Goal: Obtain resource: Obtain resource

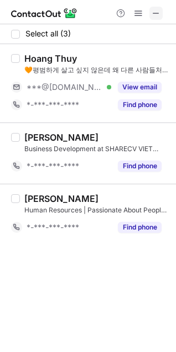
click at [157, 17] on span at bounding box center [155, 13] width 9 height 9
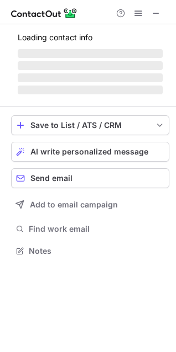
scroll to position [268, 176]
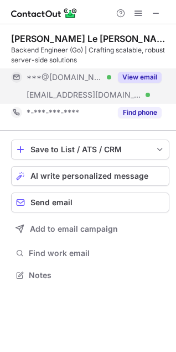
click at [154, 83] on div "View email" at bounding box center [136, 77] width 50 height 18
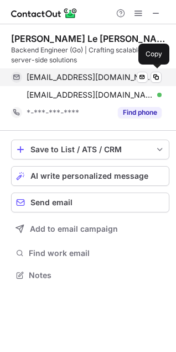
click at [88, 81] on span "[EMAIL_ADDRESS][DOMAIN_NAME]" at bounding box center [90, 77] width 126 height 10
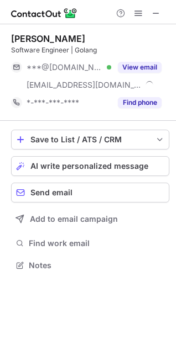
scroll to position [258, 176]
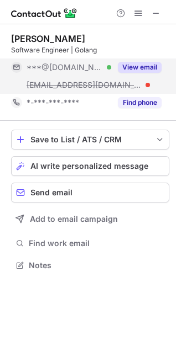
click at [156, 63] on button "View email" at bounding box center [140, 67] width 44 height 11
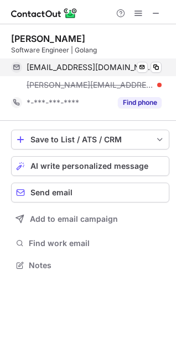
click at [83, 65] on span "quanghahl315@gmail.com" at bounding box center [90, 67] width 126 height 10
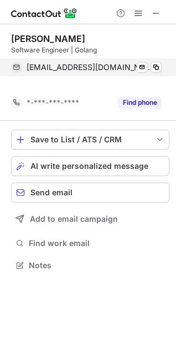
scroll to position [240, 176]
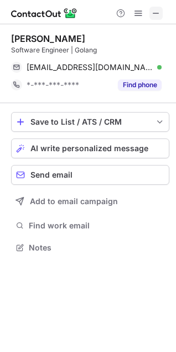
click at [156, 9] on span at bounding box center [155, 13] width 9 height 9
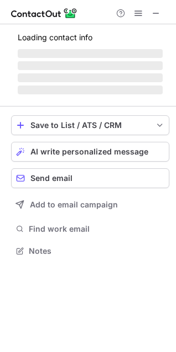
scroll to position [240, 176]
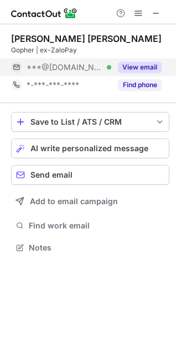
click at [137, 66] on button "View email" at bounding box center [140, 67] width 44 height 11
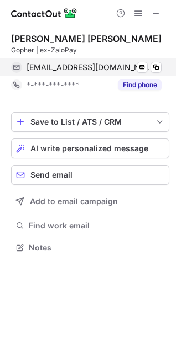
click at [97, 66] on span "nguyenmauvinh@gmail.com" at bounding box center [90, 67] width 126 height 10
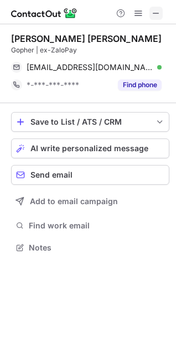
click at [154, 14] on span at bounding box center [155, 13] width 9 height 9
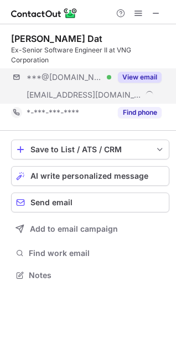
scroll to position [268, 176]
click at [151, 77] on button "View email" at bounding box center [140, 77] width 44 height 11
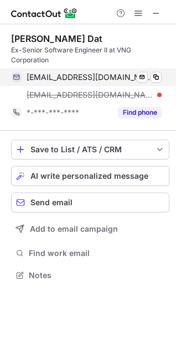
click at [88, 76] on span "votidat@gmail.com" at bounding box center [90, 77] width 126 height 10
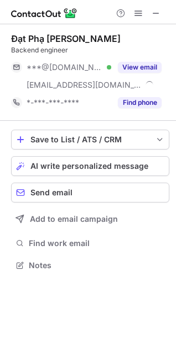
scroll to position [258, 176]
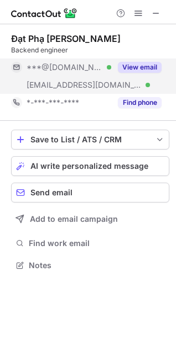
click at [135, 62] on button "View email" at bounding box center [140, 67] width 44 height 11
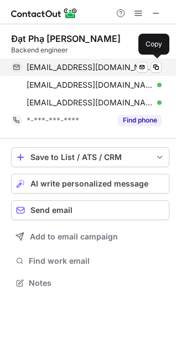
click at [83, 69] on span "phamvinhdat1998@gmail.com" at bounding box center [90, 67] width 126 height 10
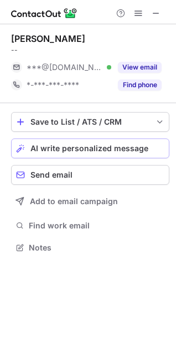
scroll to position [240, 176]
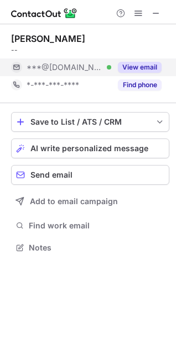
click at [130, 70] on button "View email" at bounding box center [140, 67] width 44 height 11
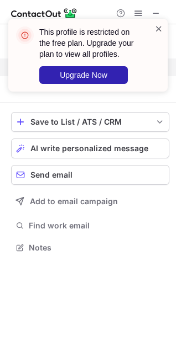
click at [160, 28] on span at bounding box center [158, 28] width 9 height 11
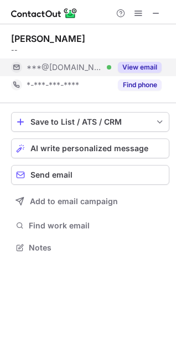
click at [136, 14] on div "This profile is restricted on the free plan. Upgrade your plan to view all prof…" at bounding box center [87, 60] width 177 height 104
click at [139, 17] on span at bounding box center [138, 13] width 9 height 9
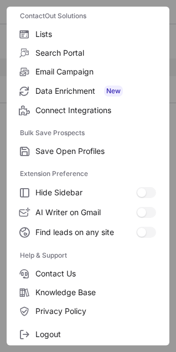
scroll to position [108, 0]
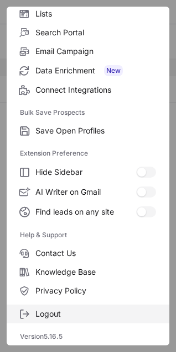
click at [61, 314] on span "Logout" at bounding box center [95, 314] width 120 height 10
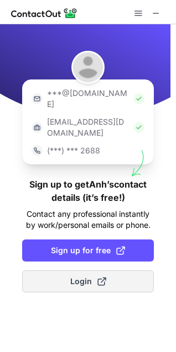
click at [88, 276] on span "Login" at bounding box center [88, 281] width 36 height 11
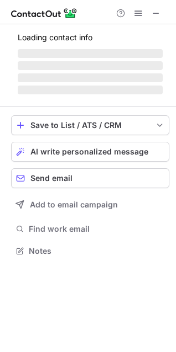
scroll to position [248, 176]
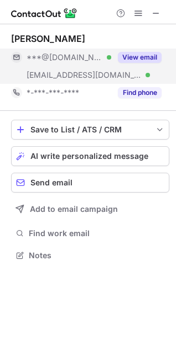
click at [149, 60] on button "View email" at bounding box center [140, 57] width 44 height 11
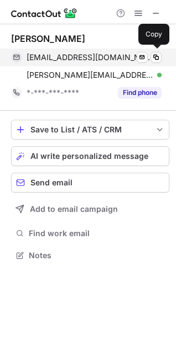
click at [84, 59] on span "anhnnp0809@gmail.com" at bounding box center [90, 57] width 126 height 10
click at [129, 52] on div "anhnnp0809@gmail.com Verified" at bounding box center [94, 57] width 135 height 10
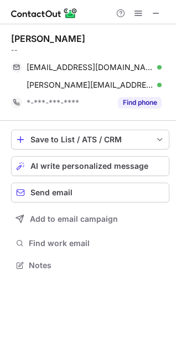
scroll to position [258, 176]
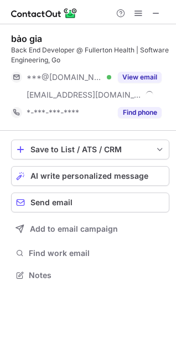
scroll to position [268, 176]
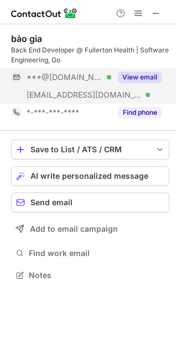
click at [146, 73] on button "View email" at bounding box center [140, 77] width 44 height 11
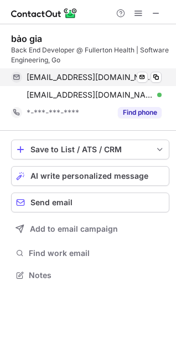
click at [68, 78] on span "baosphoa0403@gmail.com" at bounding box center [90, 77] width 126 height 10
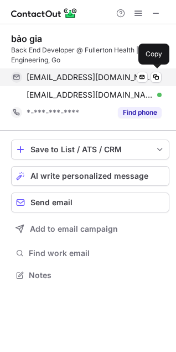
click at [104, 77] on span "baosphoa0403@gmail.com" at bounding box center [90, 77] width 126 height 10
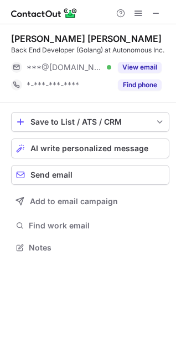
scroll to position [240, 176]
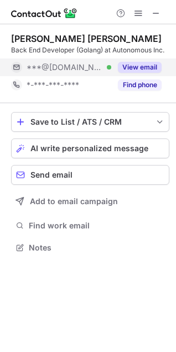
click at [140, 68] on button "View email" at bounding box center [140, 67] width 44 height 11
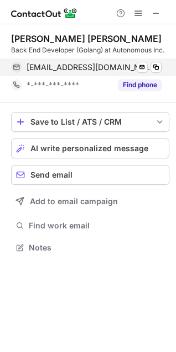
click at [66, 67] on span "[EMAIL_ADDRESS][DOMAIN_NAME]" at bounding box center [90, 67] width 126 height 10
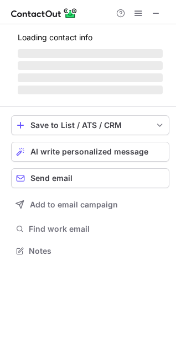
scroll to position [240, 176]
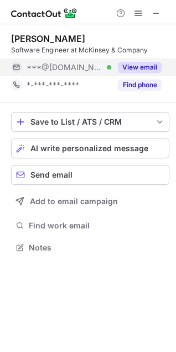
click at [138, 68] on button "View email" at bounding box center [140, 67] width 44 height 11
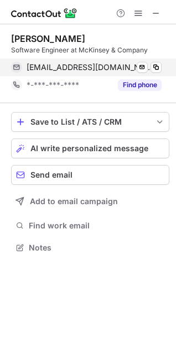
click at [65, 68] on span "[EMAIL_ADDRESS][DOMAIN_NAME]" at bounding box center [90, 67] width 126 height 10
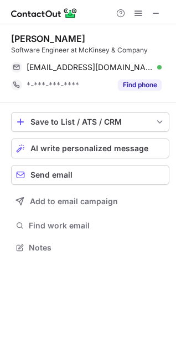
click at [163, 14] on div at bounding box center [138, 13] width 53 height 13
click at [161, 14] on button at bounding box center [155, 13] width 13 height 13
